Goal: Task Accomplishment & Management: Manage account settings

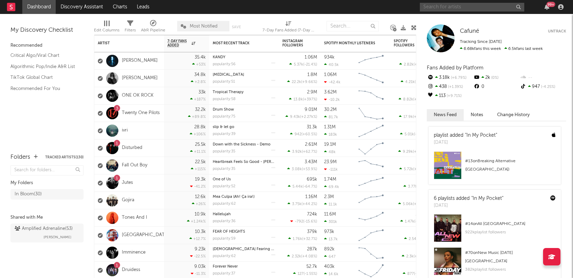
click at [450, 8] on input "text" at bounding box center [472, 7] width 104 height 9
paste input "https://www.youtube.com/watch?v=9J7Pv5KJ3qg"
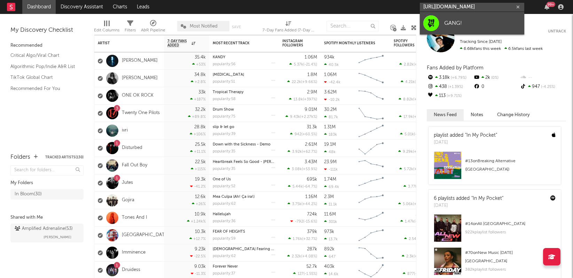
type input "https://www.youtube.com/watch?v=9J7Pv5KJ3qg"
click at [459, 20] on div "GANG!" at bounding box center [482, 23] width 77 height 8
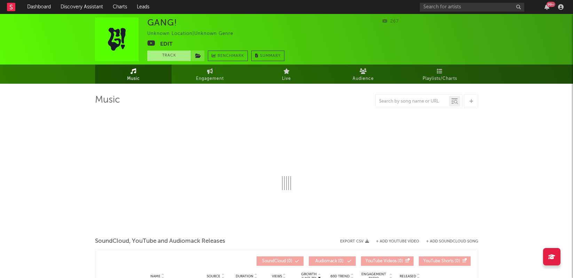
select select "1w"
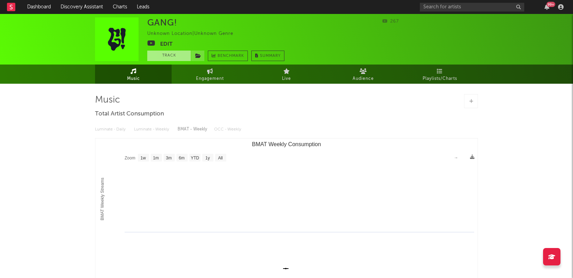
click at [169, 54] on button "Track" at bounding box center [169, 56] width 44 height 10
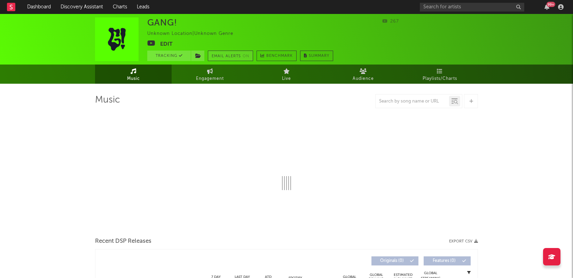
select select "1w"
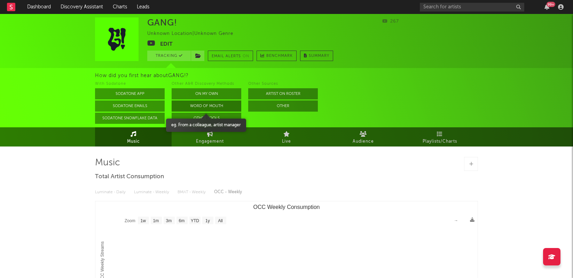
click at [215, 104] on button "Word Of Mouth" at bounding box center [207, 105] width 70 height 11
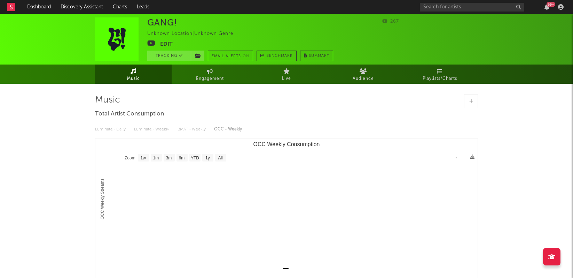
click at [167, 42] on button "Edit" at bounding box center [166, 44] width 13 height 9
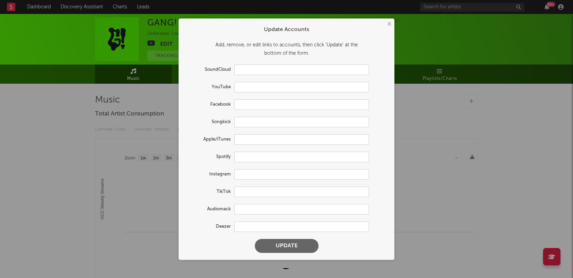
type input "https://youtube.com/@gangallcaps"
click at [255, 157] on input "text" at bounding box center [301, 157] width 135 height 10
paste input "https://open.spotify.com/artist/50DgH5MV7YHdaQ3behXw4C?si=KdlwFG62TEKN9qpV3sPDsA"
type input "https://open.spotify.com/artist/50DgH5MV7YHdaQ3behXw4C?si=KdlwFG62TEKN9qpV3sPDsA"
click at [265, 173] on input "text" at bounding box center [301, 174] width 135 height 10
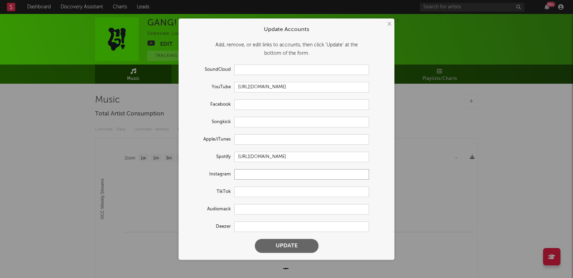
paste input "https://www.instagram.com/gangallcaps/"
type input "https://www.instagram.com/gangallcaps/"
click at [268, 193] on input "text" at bounding box center [301, 191] width 135 height 10
paste input "https://www.tiktok.com/@gangallcaps"
type input "https://www.tiktok.com/@gangallcaps"
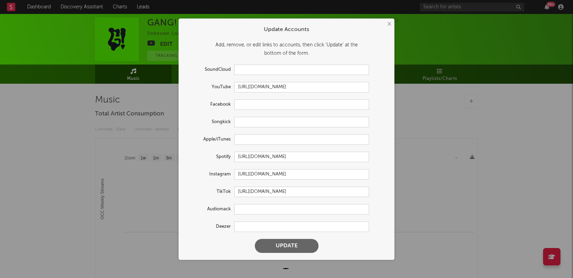
click at [290, 247] on button "Update" at bounding box center [287, 246] width 64 height 14
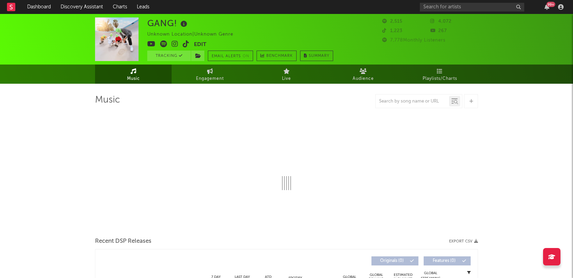
select select "1w"
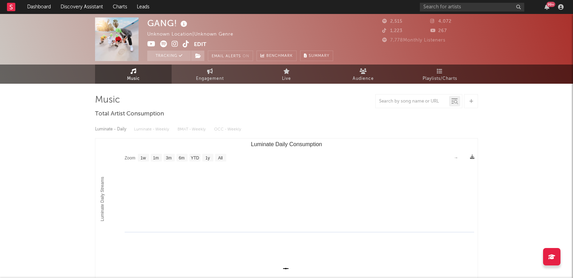
click at [42, 49] on div "GANG! Unknown Location | Unknown Genre Edit Tracking Email Alerts On Benchmark …" at bounding box center [286, 39] width 573 height 51
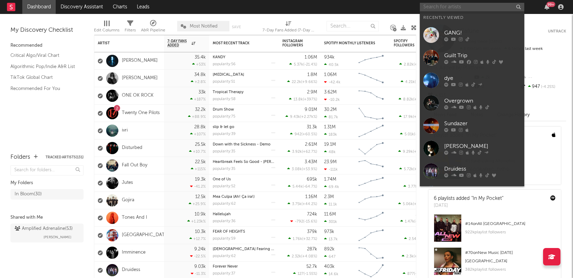
click at [451, 5] on input "text" at bounding box center [472, 7] width 104 height 9
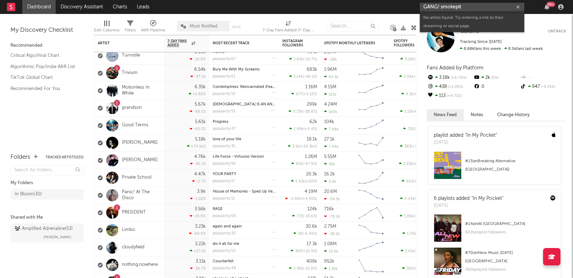
click at [456, 6] on input "GANG! smokepit" at bounding box center [472, 7] width 104 height 9
click at [478, 6] on input "GANG! smoke pit" at bounding box center [472, 7] width 104 height 9
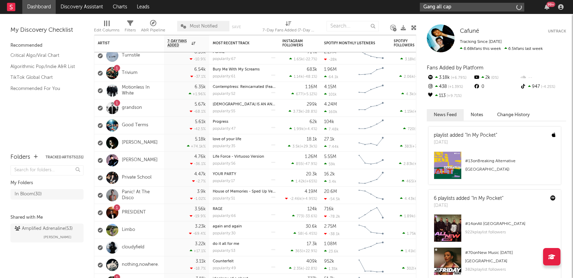
type input "Gang all caps"
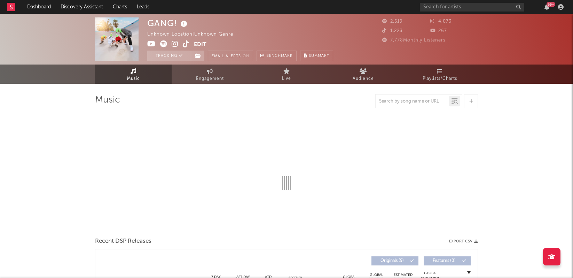
select select "1w"
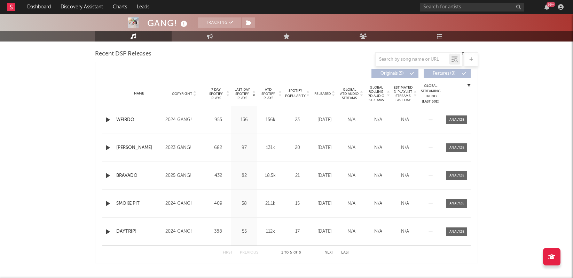
scroll to position [251, 0]
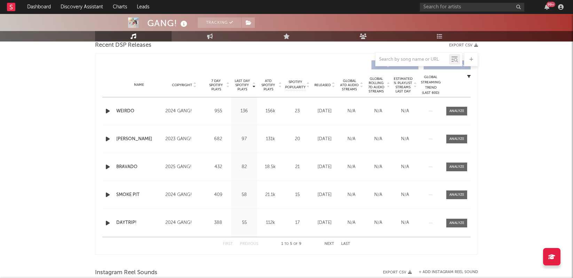
click at [331, 244] on button "Next" at bounding box center [330, 244] width 10 height 4
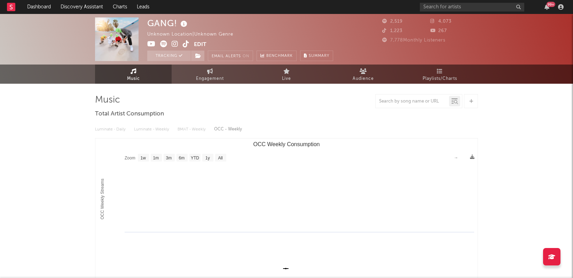
scroll to position [0, 0]
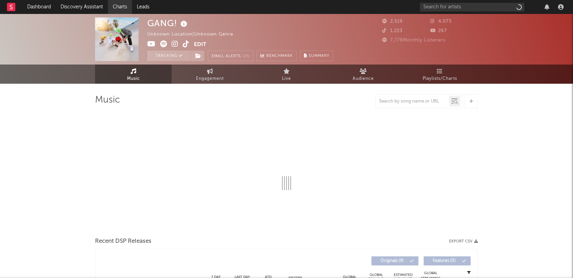
select select "1w"
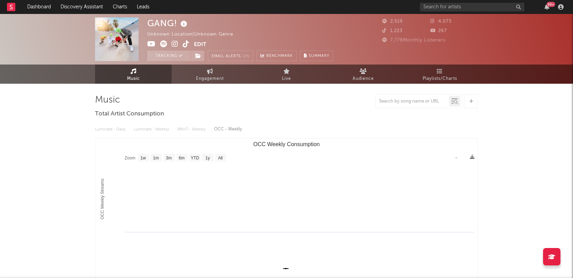
click at [296, 24] on div "GANG! Unknown Location | Unknown Genre Edit Tracking Email Alerts On Benchmark …" at bounding box center [240, 39] width 186 height 44
drag, startPoint x: 334, startPoint y: 22, endPoint x: 343, endPoint y: 14, distance: 12.1
click at [333, 22] on div "GANG! Unknown Location | Unknown Genre Edit Tracking Email Alerts On Benchmark …" at bounding box center [240, 39] width 186 height 44
